Goal: Navigation & Orientation: Find specific page/section

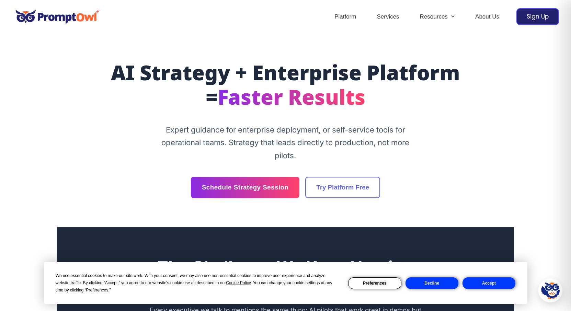
click at [483, 281] on button "Accept" at bounding box center [488, 283] width 53 height 12
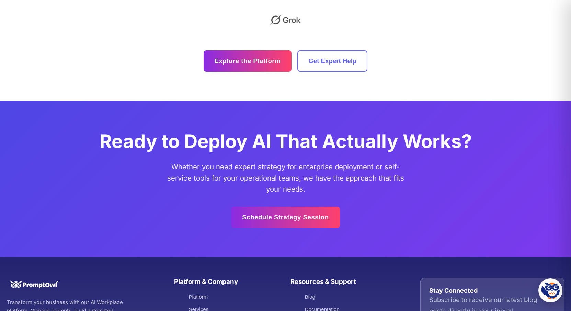
scroll to position [1941, 0]
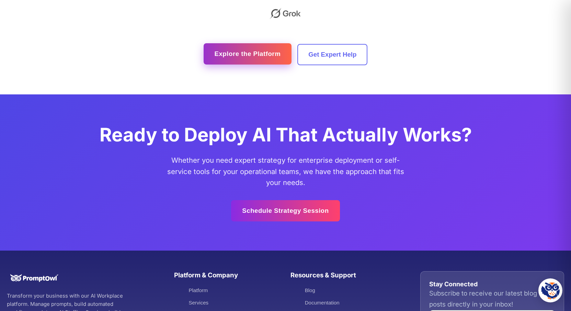
click at [241, 53] on link "Explore the Platform" at bounding box center [248, 53] width 88 height 21
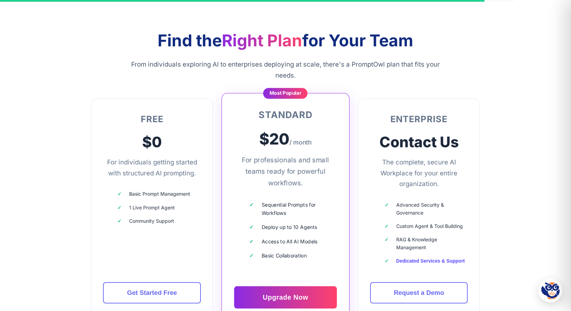
scroll to position [1932, 0]
